Goal: Check status: Check status

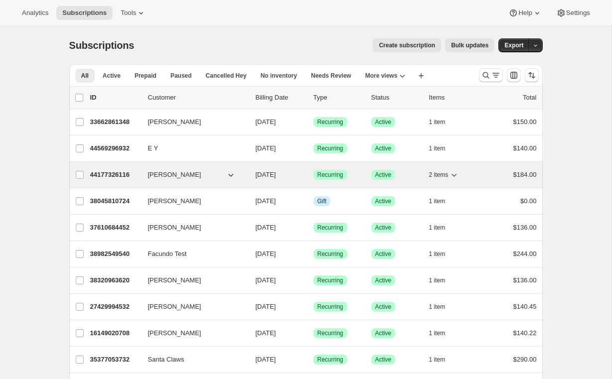
click at [103, 175] on p "44177326116" at bounding box center [115, 175] width 50 height 10
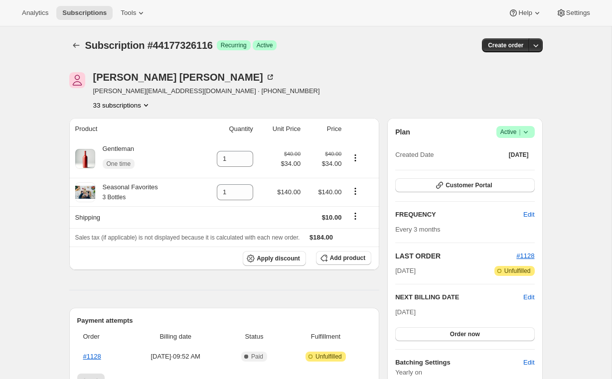
click at [113, 105] on button "33 subscriptions" at bounding box center [122, 105] width 58 height 10
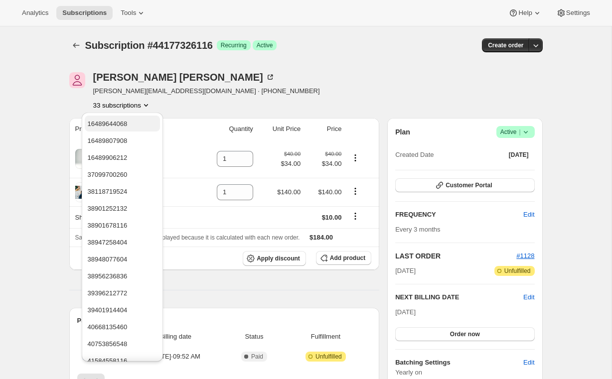
click at [124, 127] on span "16489644068" at bounding box center [108, 123] width 40 height 7
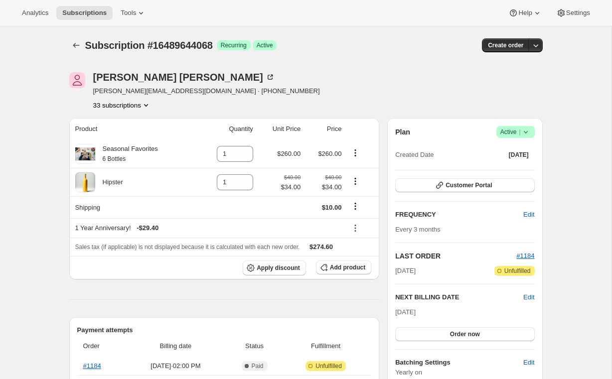
click at [143, 107] on button "33 subscriptions" at bounding box center [122, 105] width 58 height 10
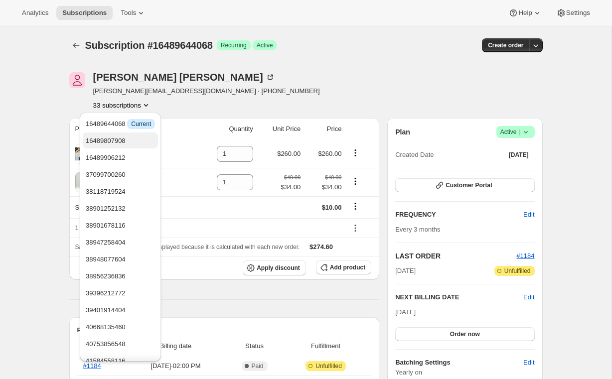
click at [126, 141] on span "16489807908" at bounding box center [106, 140] width 40 height 7
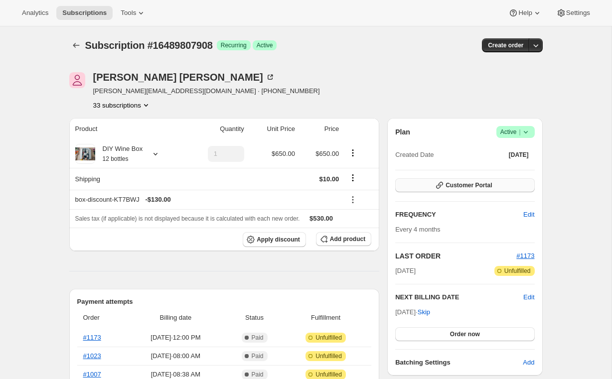
click at [440, 185] on icon "button" at bounding box center [440, 185] width 10 height 10
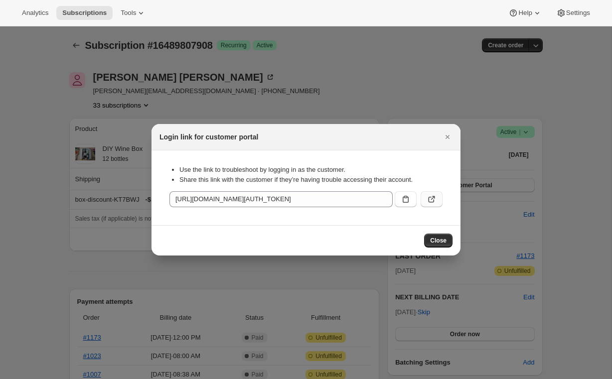
click at [431, 202] on icon ":rgm:" at bounding box center [432, 200] width 6 height 6
click at [446, 134] on icon "Close" at bounding box center [448, 137] width 10 height 10
